Goal: Transaction & Acquisition: Purchase product/service

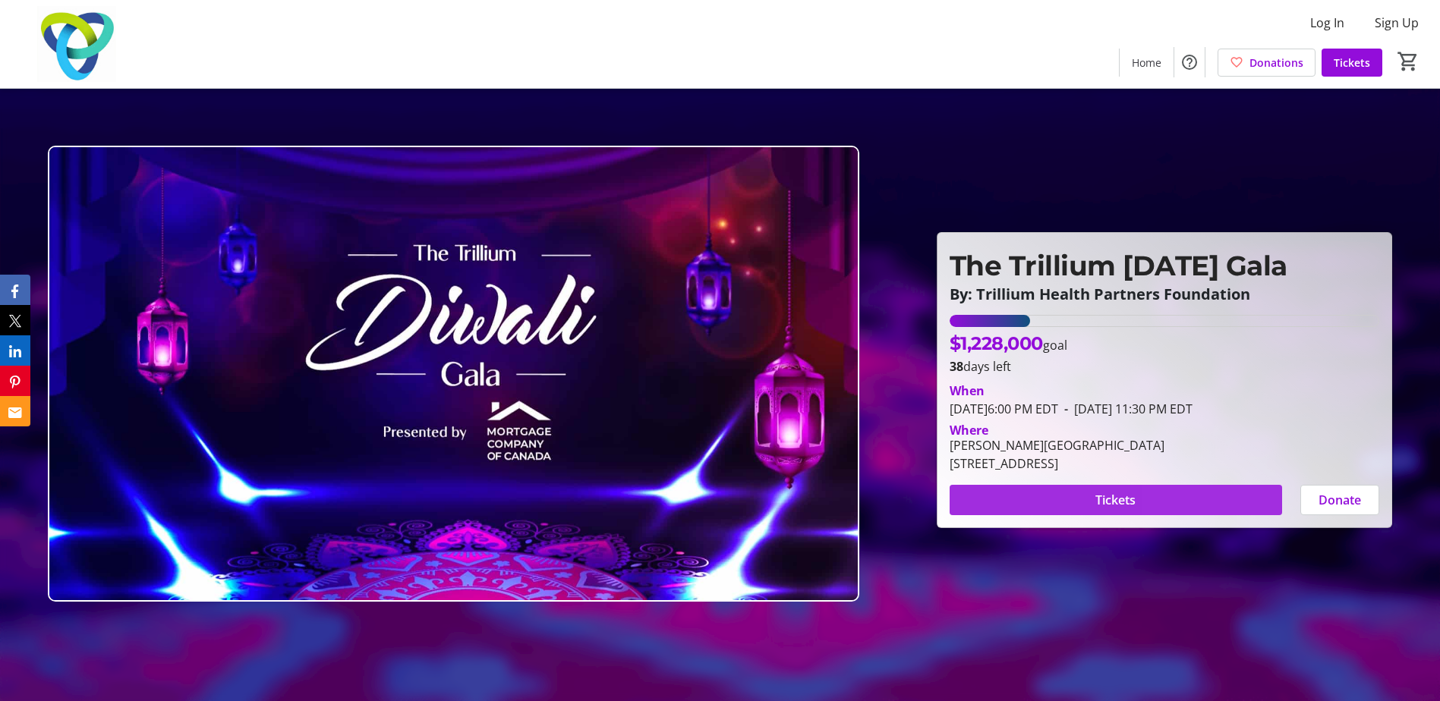
click at [1220, 487] on span at bounding box center [1115, 500] width 332 height 36
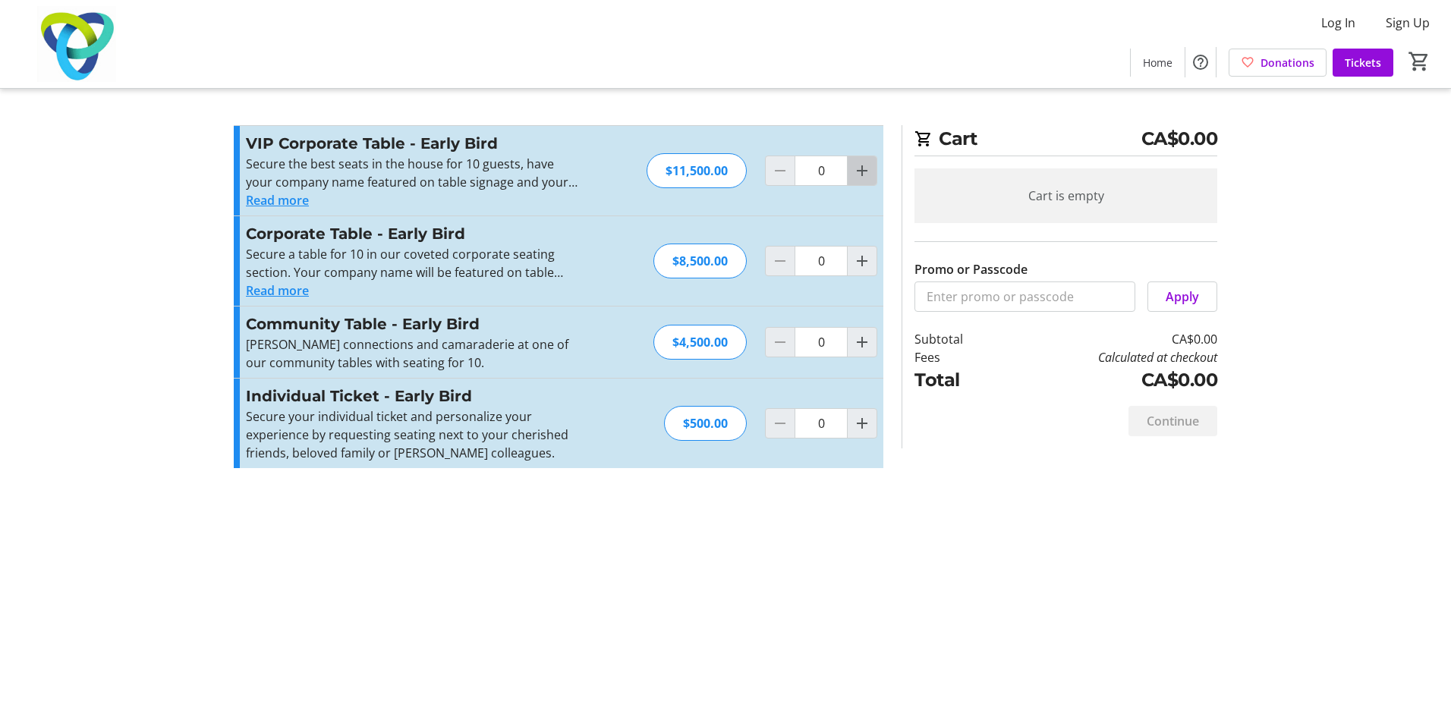
click at [863, 172] on mat-icon "Increment by one" at bounding box center [862, 171] width 18 height 18
type input "1"
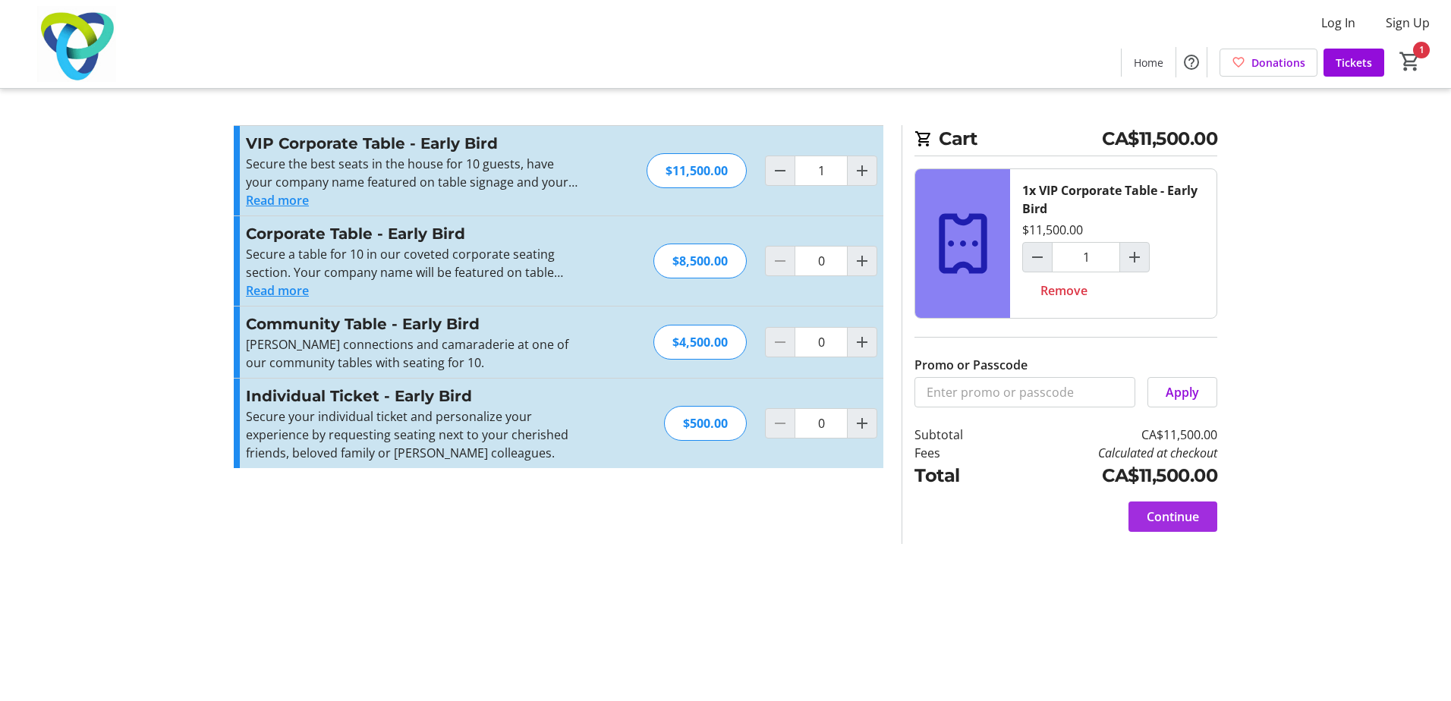
click at [1193, 515] on span "Continue" at bounding box center [1173, 517] width 52 height 18
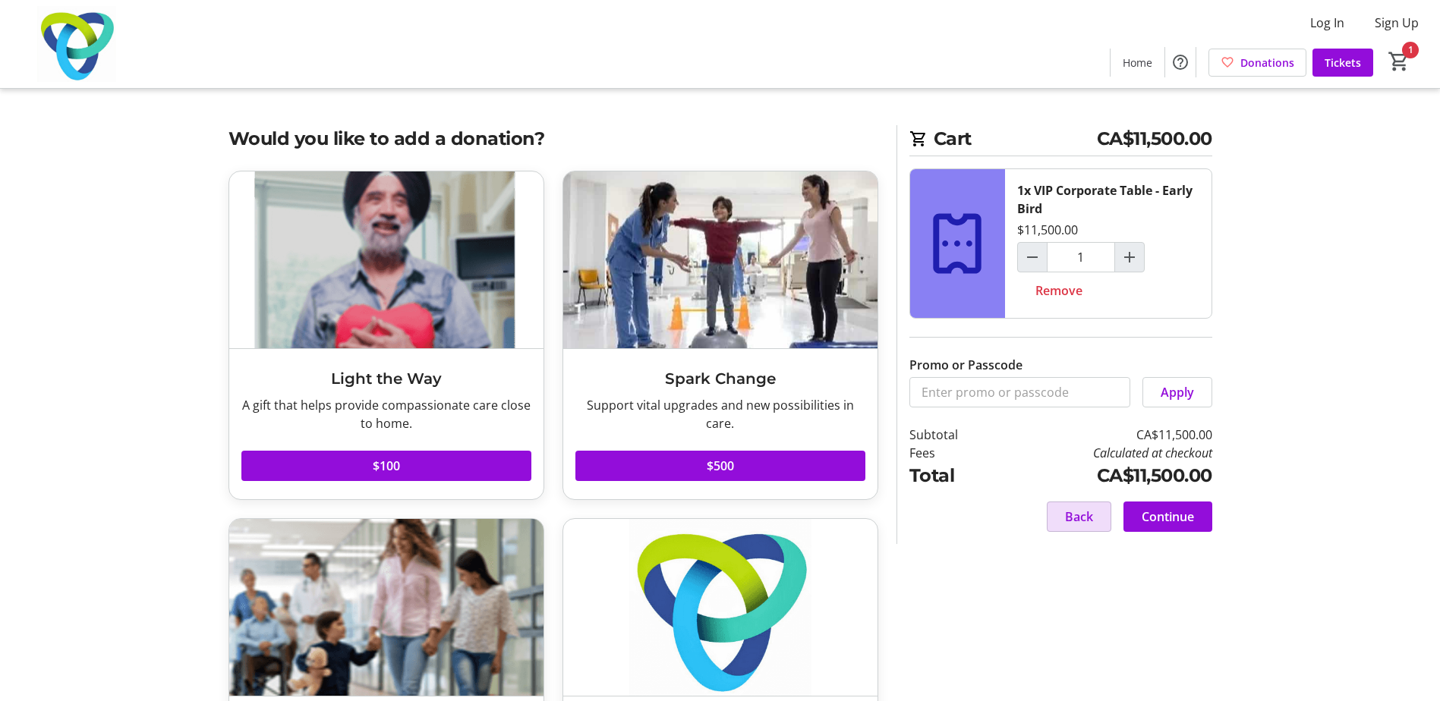
click at [1104, 523] on span at bounding box center [1078, 517] width 63 height 36
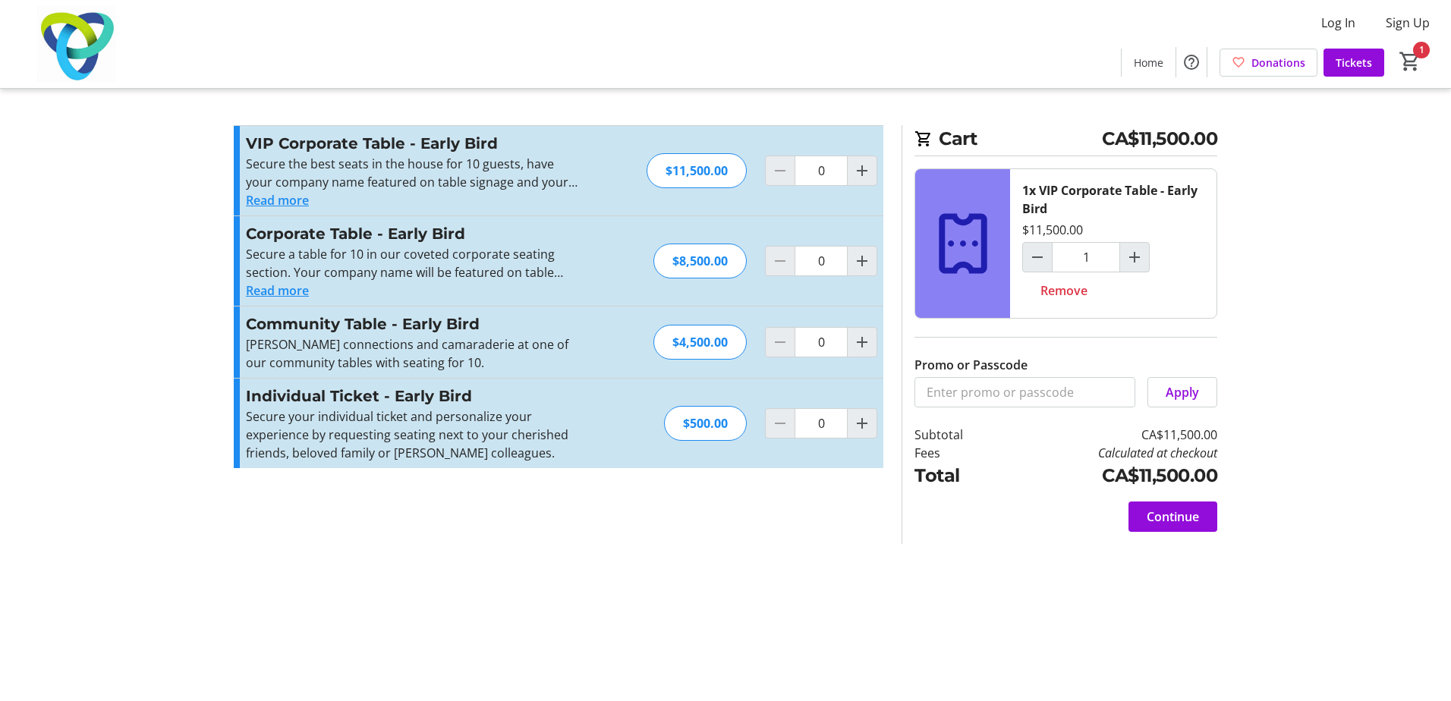
type input "1"
click at [1161, 517] on span "Continue" at bounding box center [1173, 517] width 52 height 18
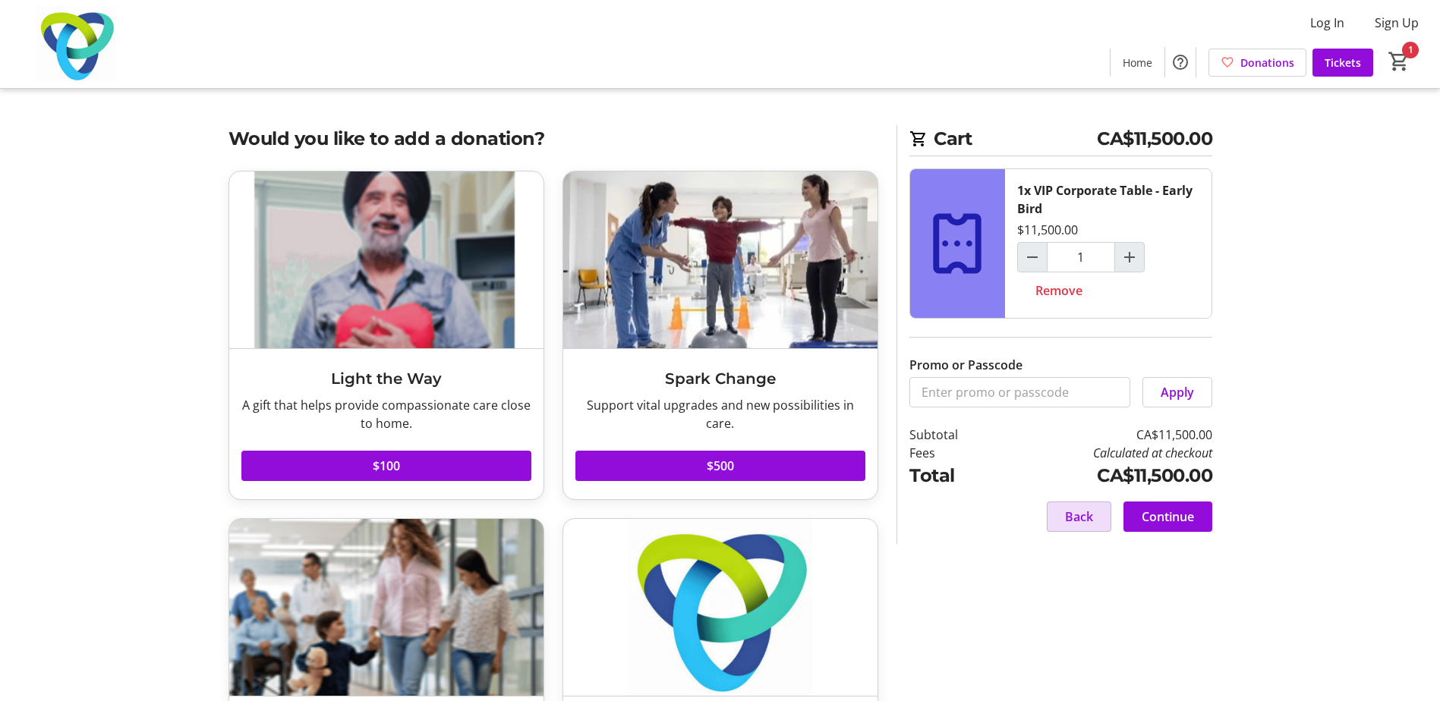
click at [1057, 513] on span at bounding box center [1078, 517] width 63 height 36
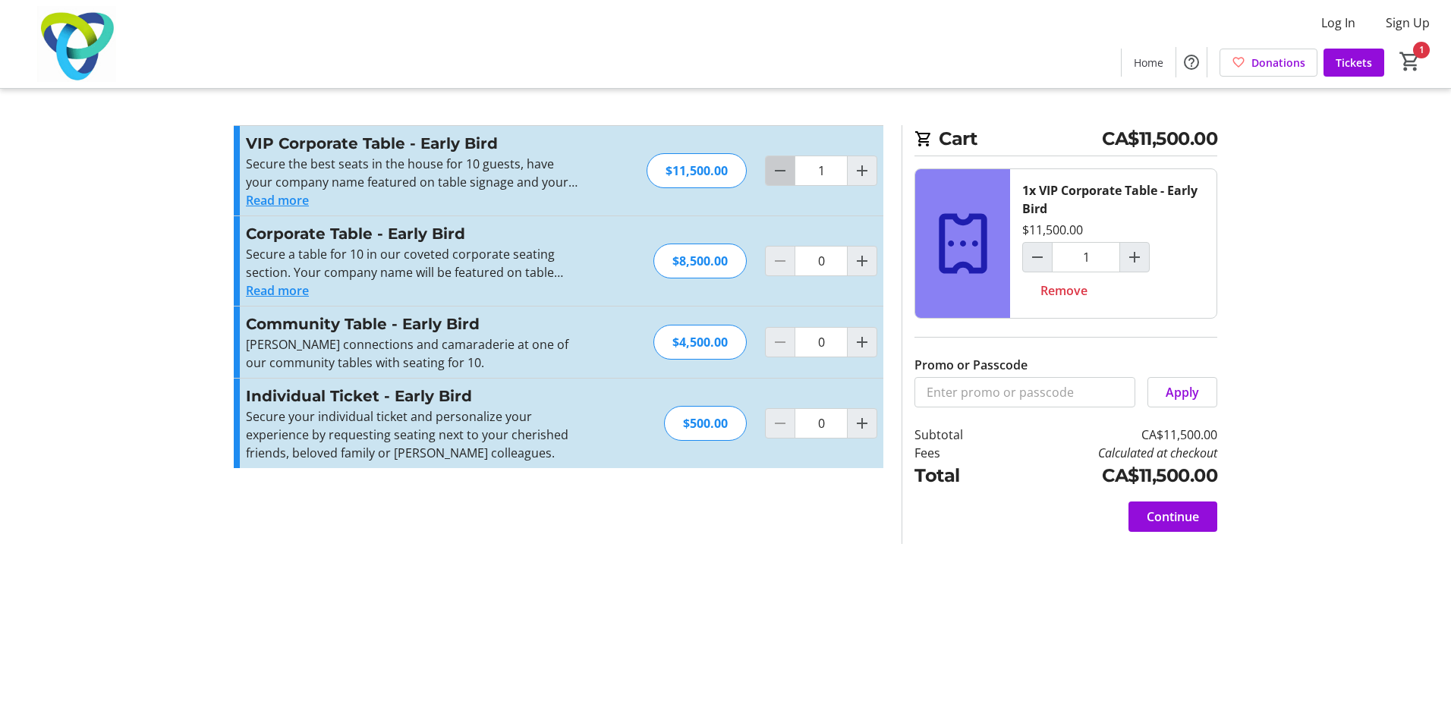
click at [783, 171] on mat-icon "Decrement by one" at bounding box center [780, 171] width 18 height 18
type input "0"
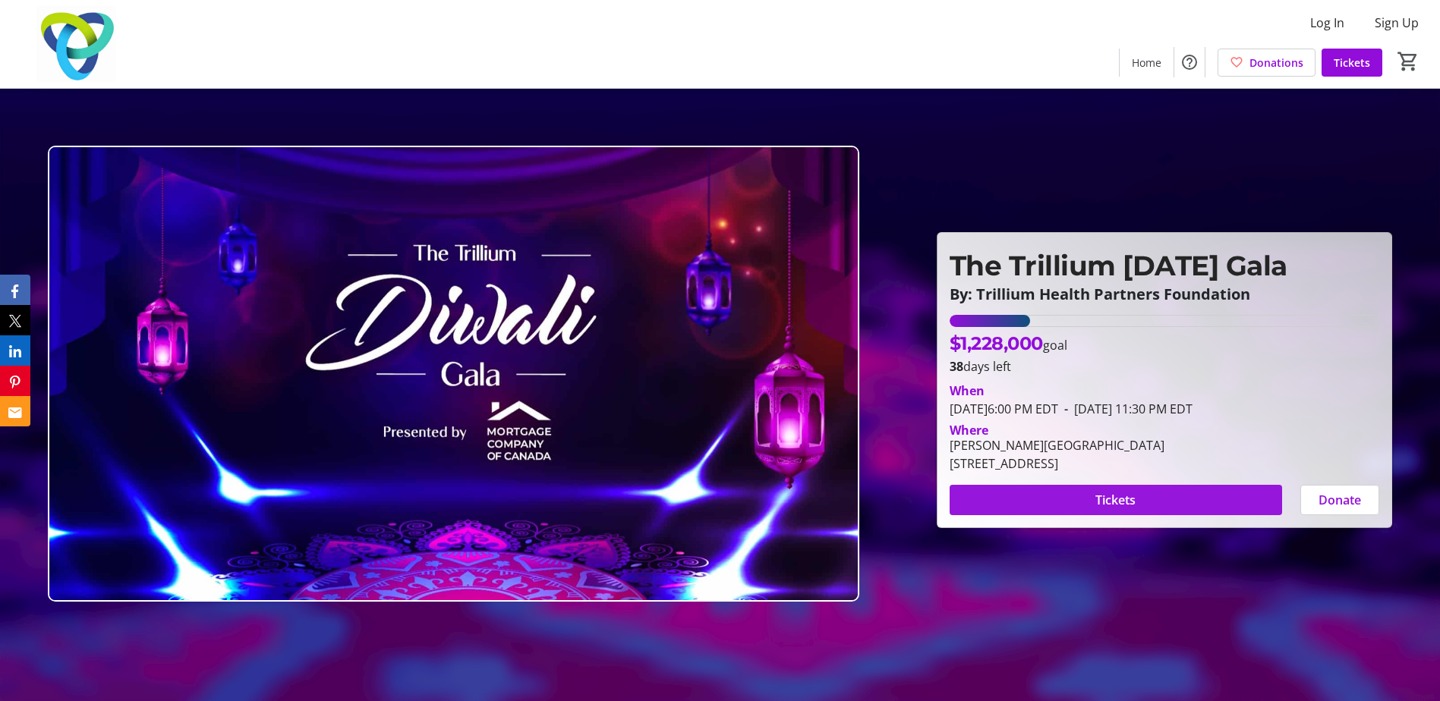
click at [1194, 506] on span at bounding box center [1115, 500] width 332 height 36
